Goal: Information Seeking & Learning: Find specific fact

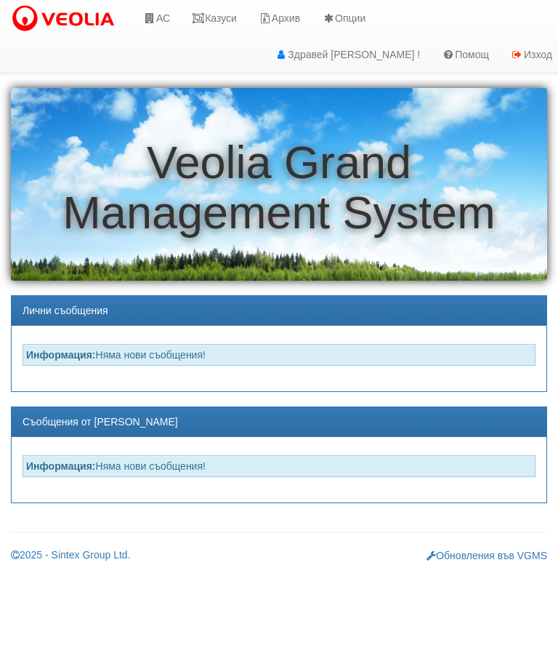
click at [210, 19] on link "Казуси" at bounding box center [214, 18] width 67 height 36
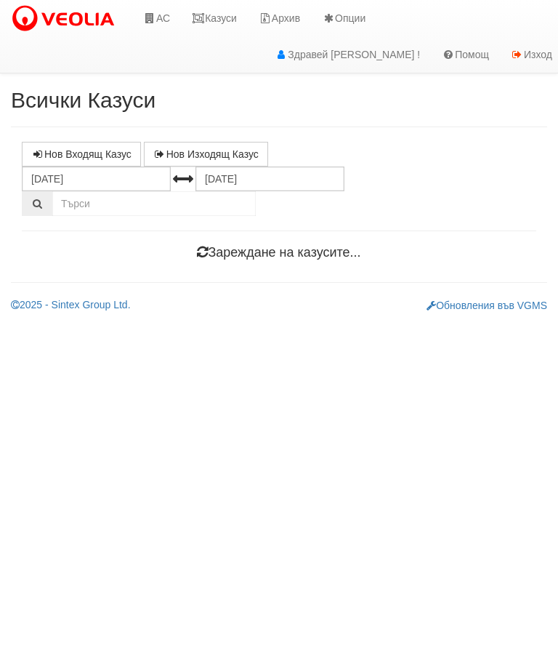
click at [233, 19] on link "Казуси" at bounding box center [214, 18] width 67 height 36
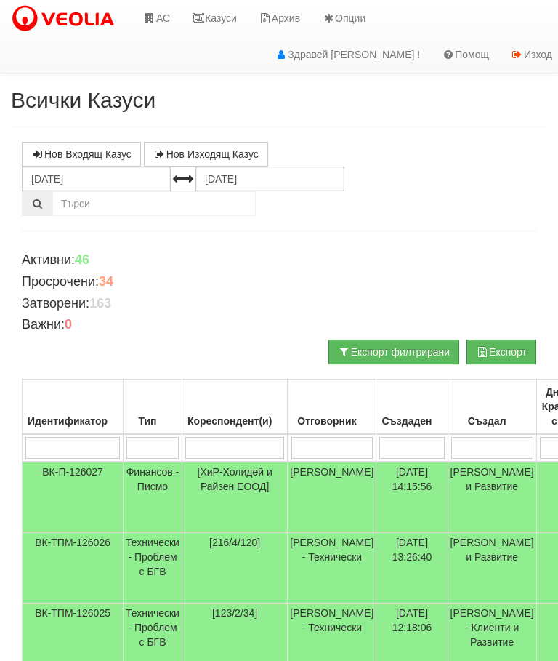
click at [248, 440] on input "search" at bounding box center [234, 448] width 99 height 22
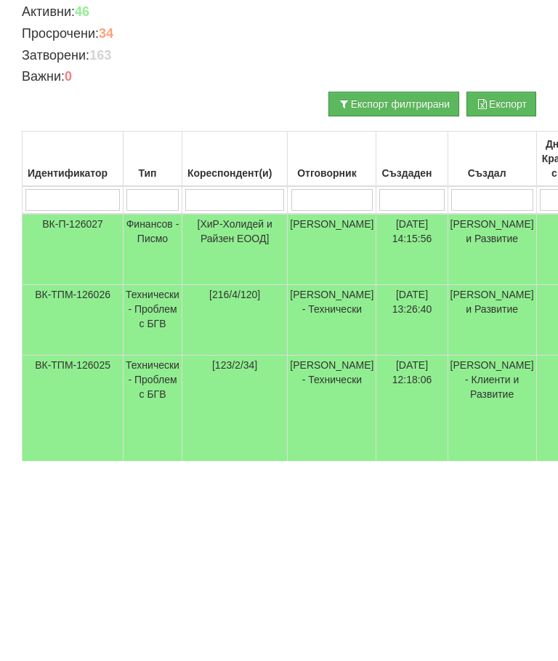
scroll to position [142, 0]
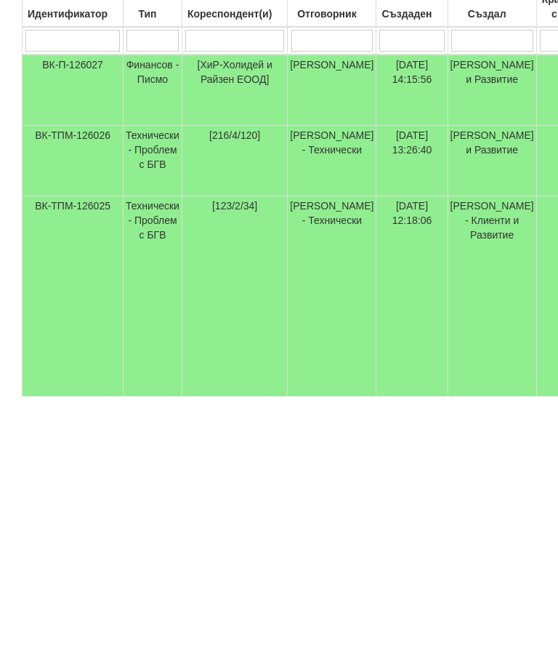
click at [418, 461] on td "14/10/2025 12:18:06" at bounding box center [412, 576] width 71 height 230
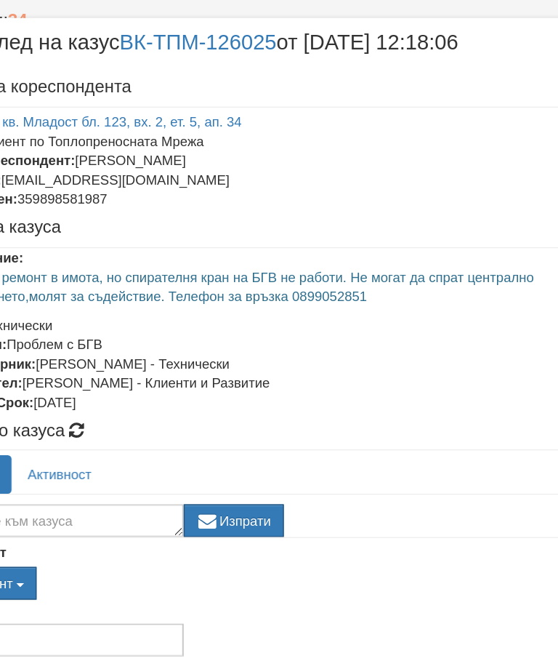
scroll to position [191, 0]
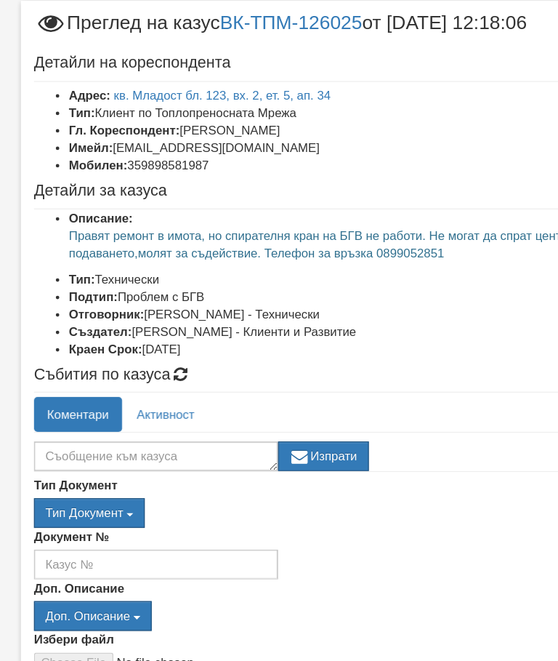
click at [198, 137] on li "Гл. Кореспондент: Анастасия Иванова Иванова" at bounding box center [293, 144] width 472 height 15
click at [265, 122] on li "Тип: Клиент по Топлопреносната Мрежа" at bounding box center [293, 129] width 472 height 15
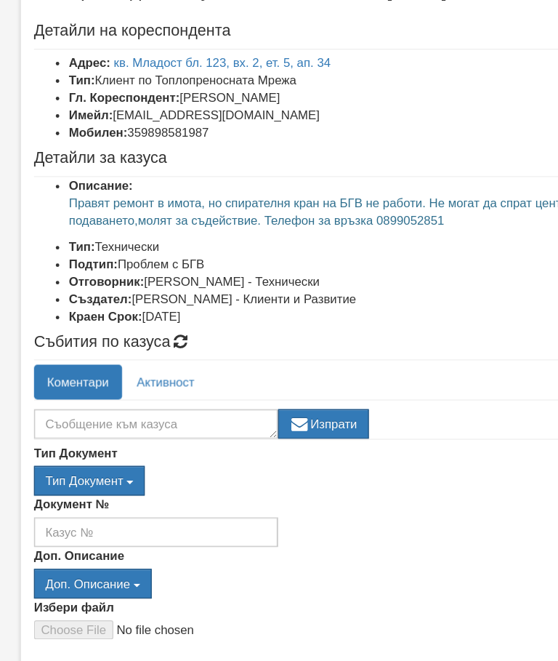
scroll to position [27, 0]
click at [158, 142] on div "Детайли на кореспондента Адрес: кв. Младост бл. 123, вх. 2, ет. 5, ап. 34 Тип: …" at bounding box center [278, 181] width 523 height 252
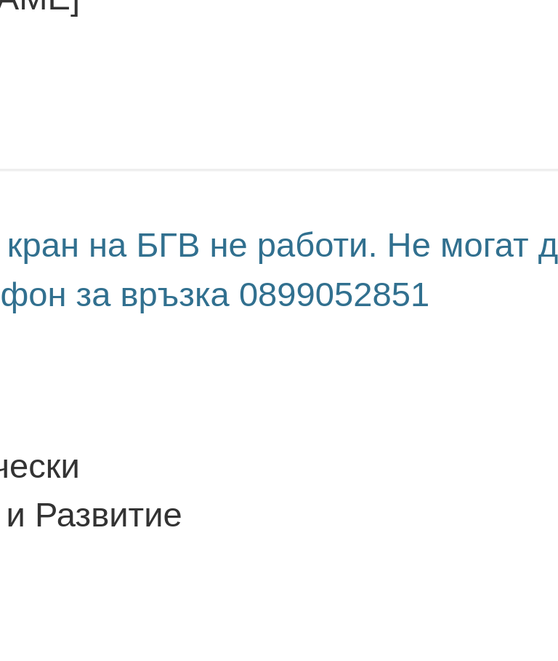
scroll to position [0, 0]
